Goal: Use online tool/utility: Utilize a website feature to perform a specific function

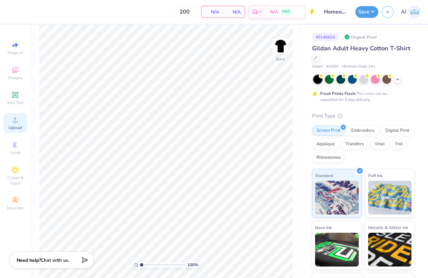
click at [15, 116] on icon at bounding box center [15, 120] width 8 height 8
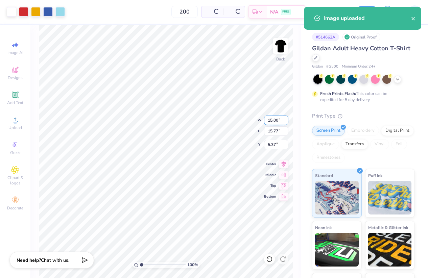
click at [272, 121] on input "15.00" at bounding box center [276, 120] width 24 height 9
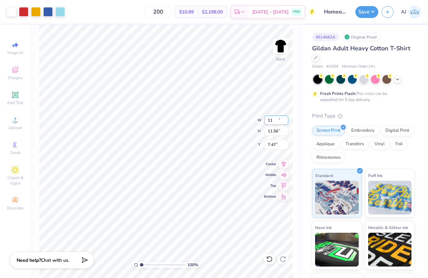
type input "11.00"
type input "11.56"
click at [273, 145] on input "7.47" at bounding box center [276, 144] width 24 height 9
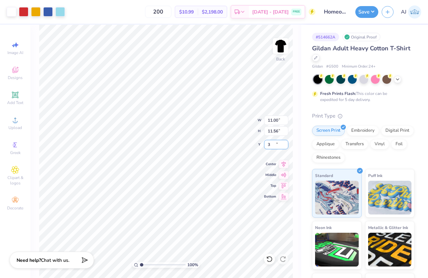
type input "3.00"
click at [273, 118] on input "11.00" at bounding box center [276, 120] width 24 height 9
type input "12.00"
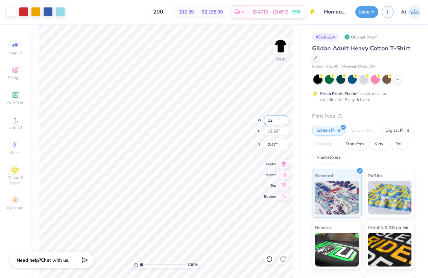
type input "12.62"
click at [271, 145] on input "2.47" at bounding box center [276, 144] width 24 height 9
type input "3.00"
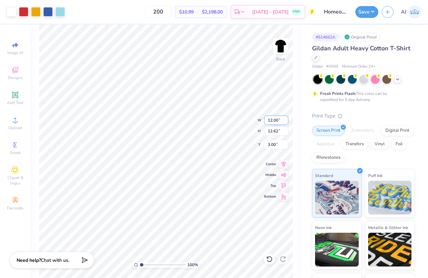
click at [273, 123] on input "12.00" at bounding box center [276, 120] width 24 height 9
type input "11.00"
type input "11.56"
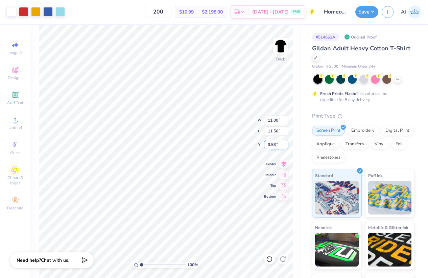
click at [275, 142] on input "3.53" at bounding box center [276, 144] width 24 height 9
type input "3.00"
click at [372, 10] on button "Save" at bounding box center [366, 11] width 23 height 12
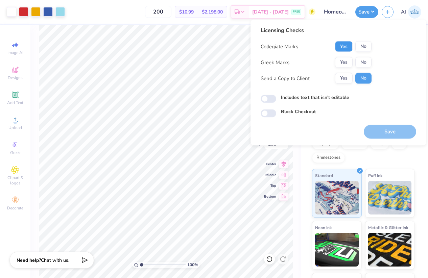
click at [344, 49] on button "Yes" at bounding box center [344, 46] width 18 height 11
click at [363, 63] on button "No" at bounding box center [363, 62] width 16 height 11
click at [270, 97] on input "Includes text that isn't editable" at bounding box center [269, 99] width 16 height 8
checkbox input "true"
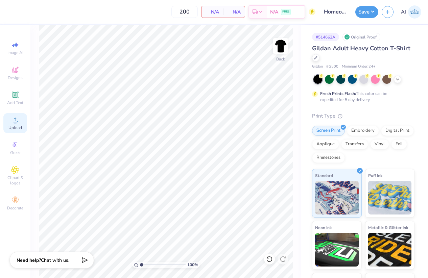
click at [19, 126] on span "Upload" at bounding box center [15, 127] width 14 height 5
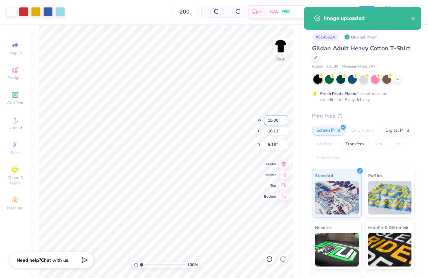
click at [274, 120] on input "15.00" at bounding box center [276, 120] width 24 height 9
click at [275, 119] on input "12" at bounding box center [276, 120] width 24 height 9
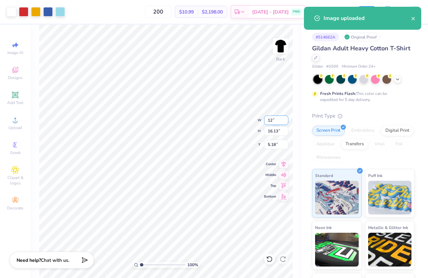
click at [275, 119] on input "12" at bounding box center [276, 120] width 24 height 9
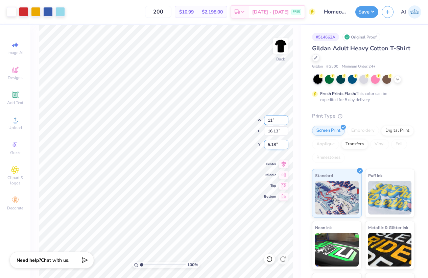
type input "11.00"
type input "11.83"
click at [273, 143] on input "7.33" at bounding box center [276, 144] width 24 height 9
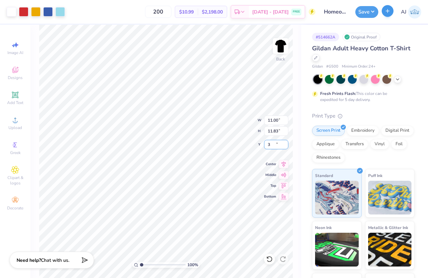
type input "3.00"
click at [374, 11] on button "Save" at bounding box center [366, 11] width 23 height 12
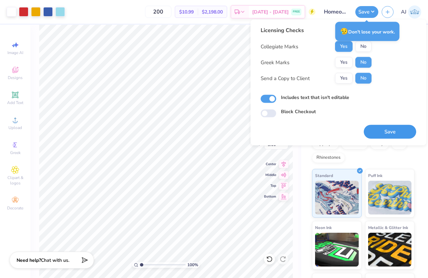
click at [380, 128] on button "Save" at bounding box center [390, 132] width 52 height 14
